Goal: Complete application form

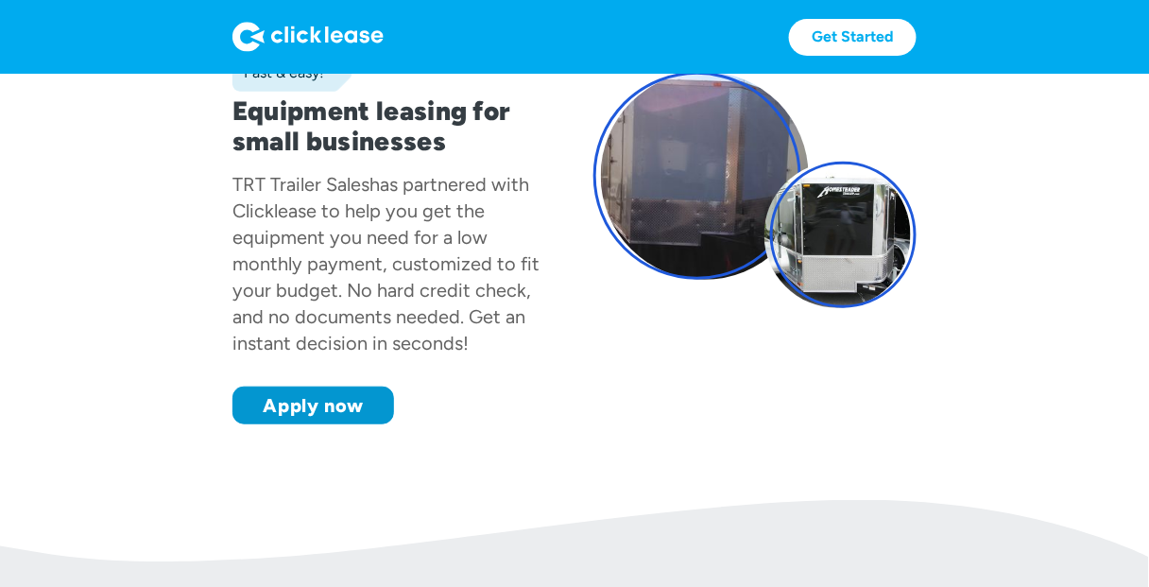
scroll to position [227, 0]
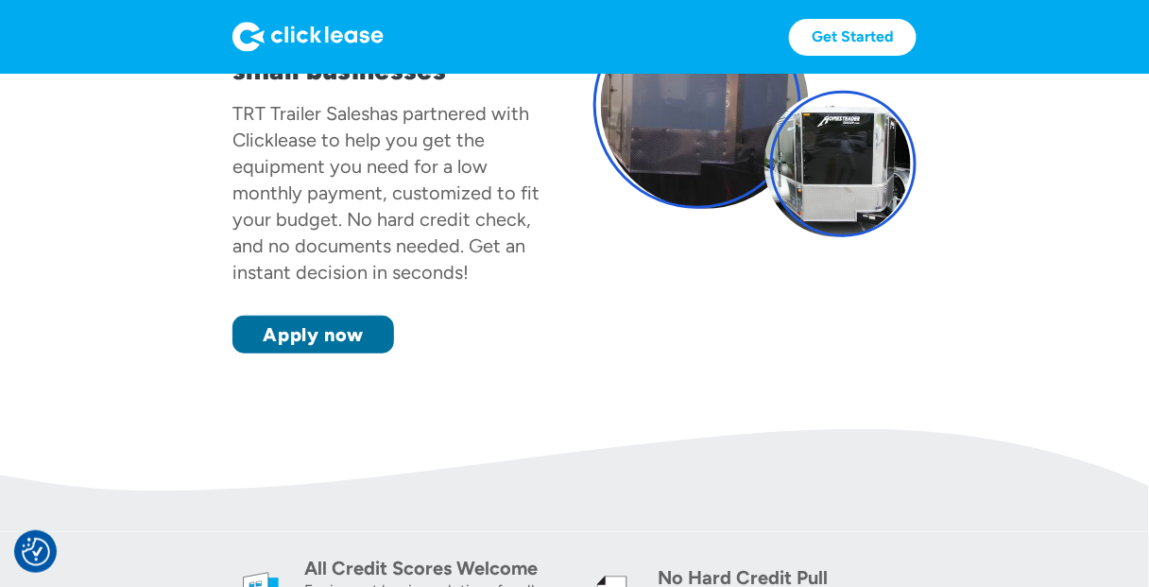
click at [329, 335] on link "Apply now" at bounding box center [314, 335] width 162 height 38
